Goal: Task Accomplishment & Management: Manage account settings

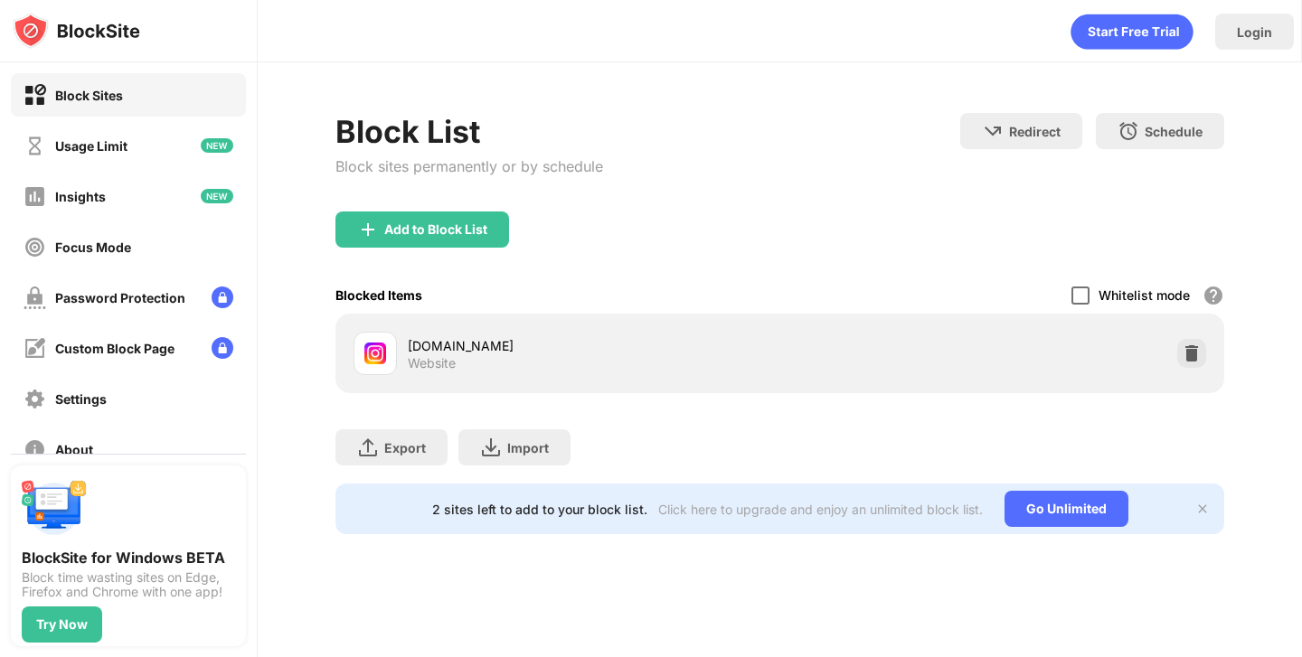
click at [1087, 293] on div at bounding box center [1080, 296] width 18 height 18
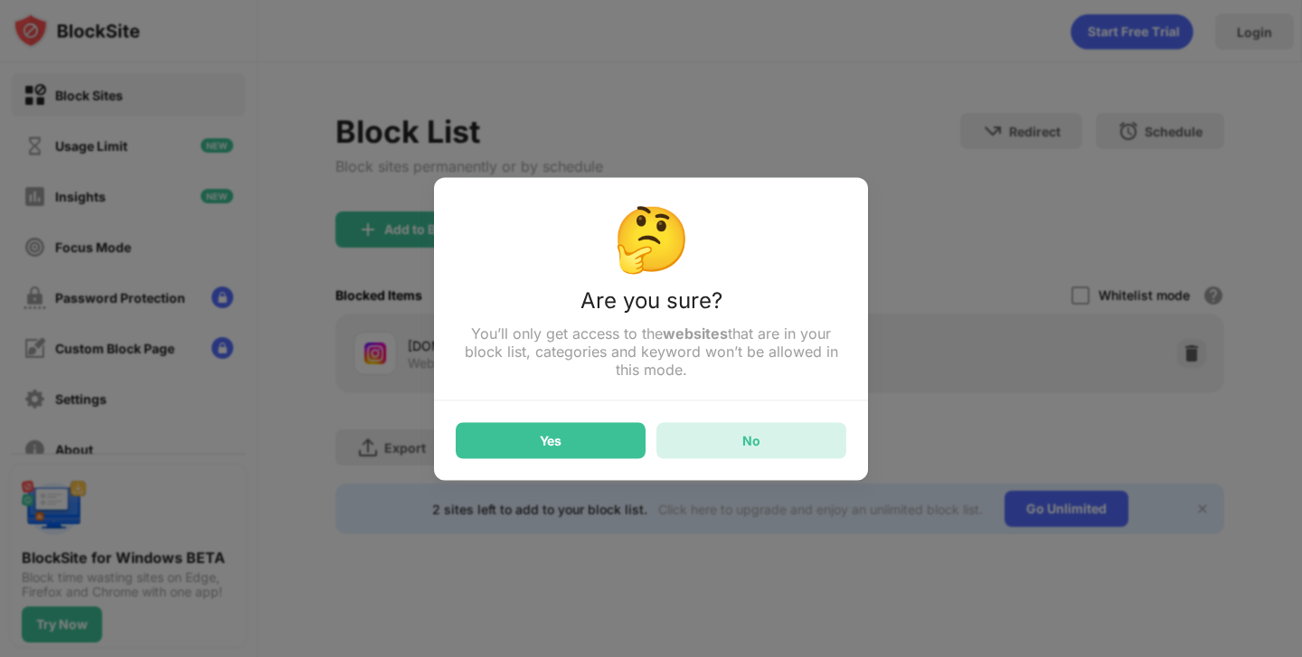
click at [740, 443] on div "No" at bounding box center [751, 440] width 190 height 36
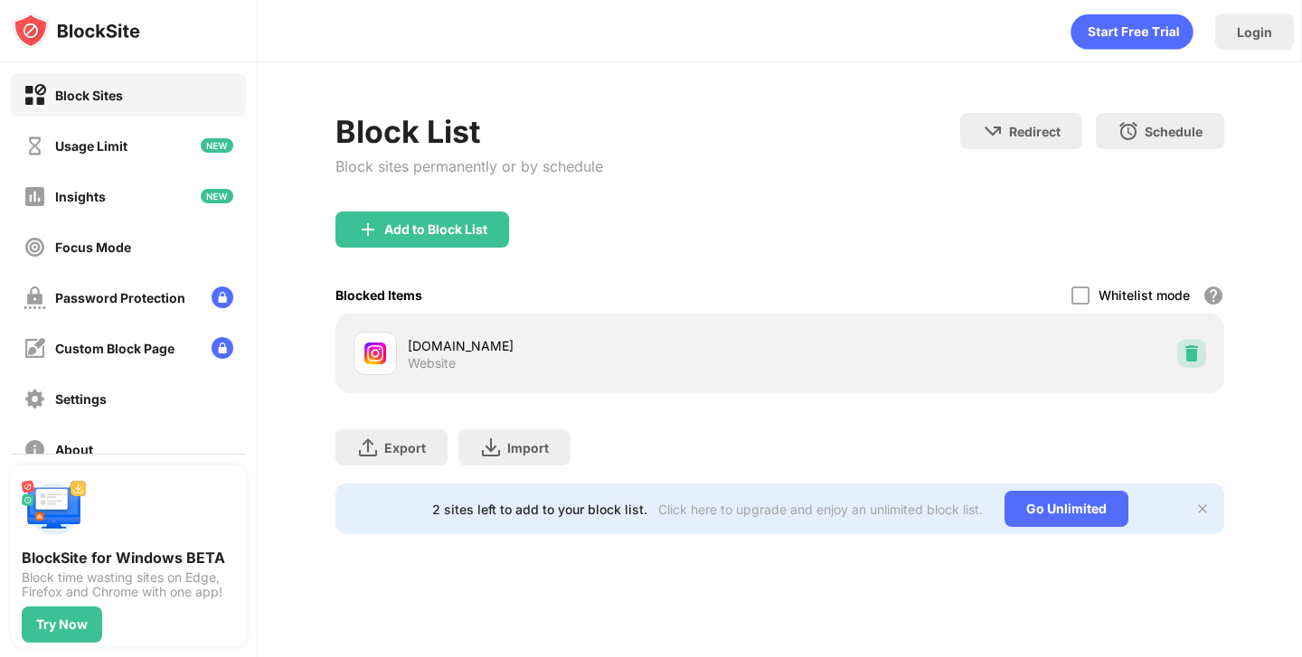
click at [1194, 356] on img at bounding box center [1191, 353] width 18 height 18
